Goal: Find specific page/section: Find specific page/section

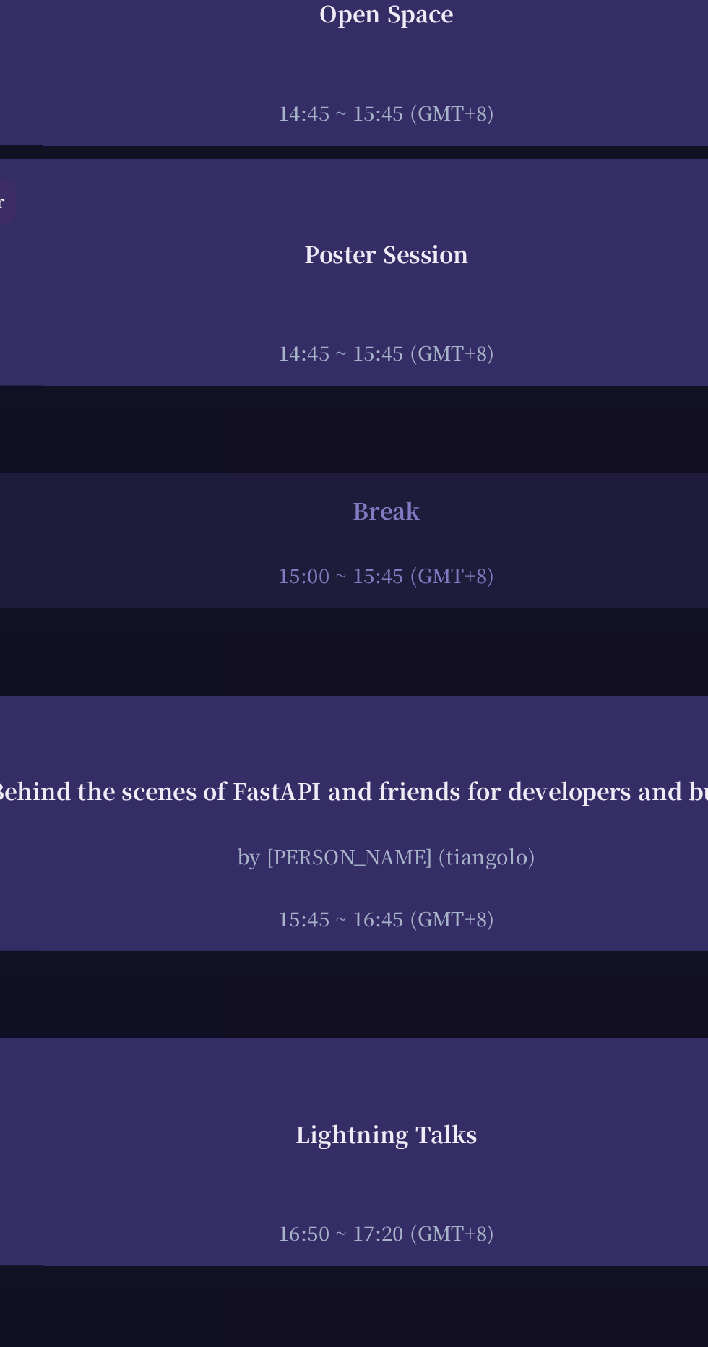
scroll to position [4417, 0]
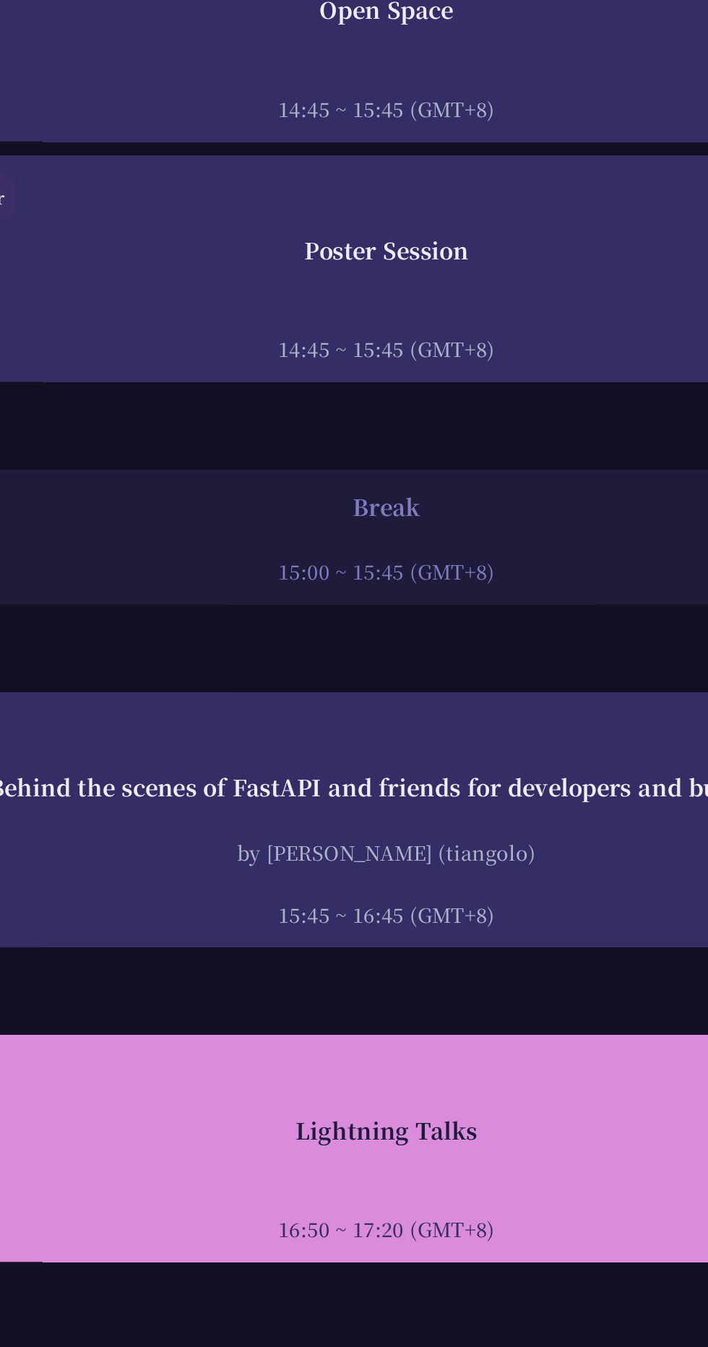
click at [270, 1135] on div "Lightning Talks 16:50 ~ 17:20 (GMT+8)" at bounding box center [354, 1165] width 665 height 83
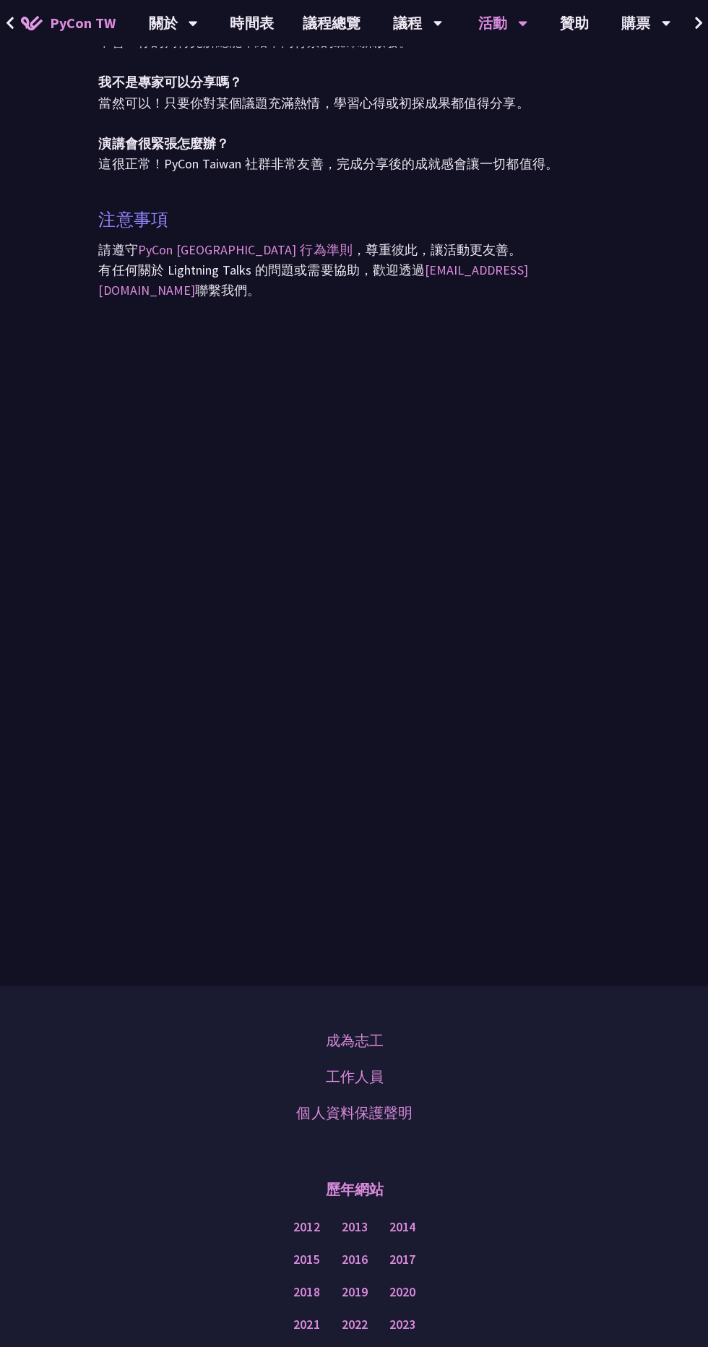
scroll to position [1231, 0]
click at [695, 1341] on div "成為志工 工作人員 個人資料保護聲明 歷年網站 2012 2013 2014 2015 2016 2017 2018 2019 2020 2021 2022 …" at bounding box center [354, 1228] width 708 height 486
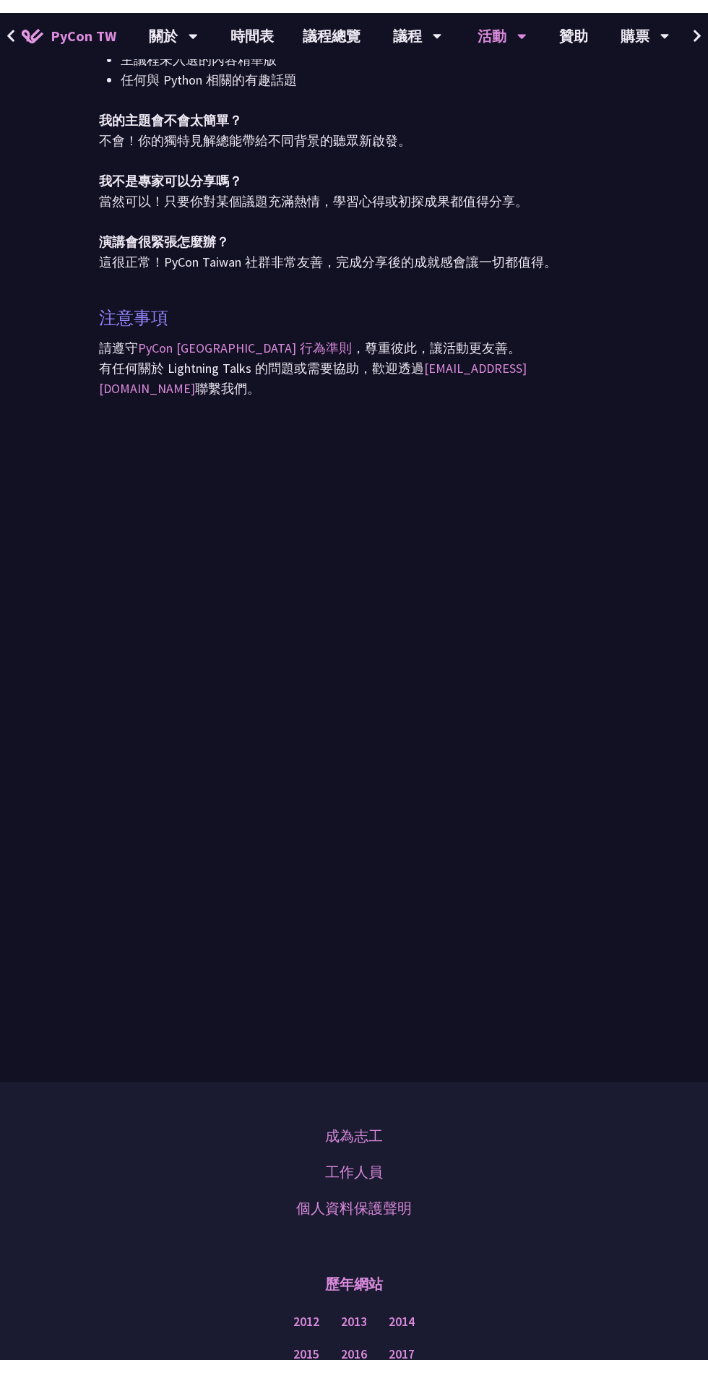
scroll to position [1146, 0]
